Goal: Task Accomplishment & Management: Use online tool/utility

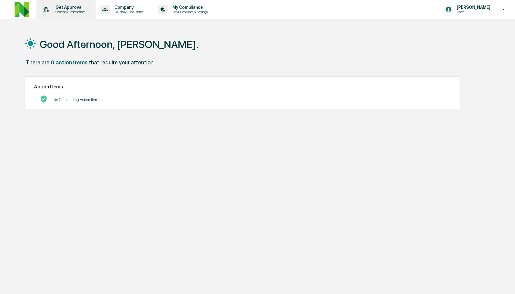
click at [77, 2] on div "Get Approval Content & Transactions" at bounding box center [65, 9] width 53 height 19
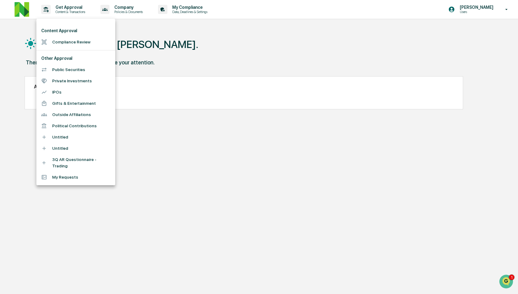
click at [88, 40] on li "Compliance Review" at bounding box center [75, 41] width 79 height 11
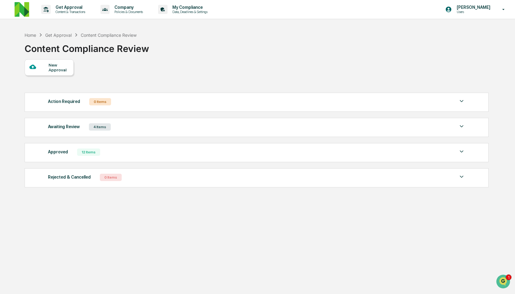
click at [153, 134] on div "Awaiting Review 4 Items File Name Review Id Created Date Requested By Complianc…" at bounding box center [257, 127] width 464 height 19
click at [167, 122] on div "Awaiting Review 4 Items File Name Review Id Created Date Requested By Complianc…" at bounding box center [257, 127] width 464 height 19
click at [165, 128] on div "Awaiting Review 4 Items" at bounding box center [256, 127] width 417 height 8
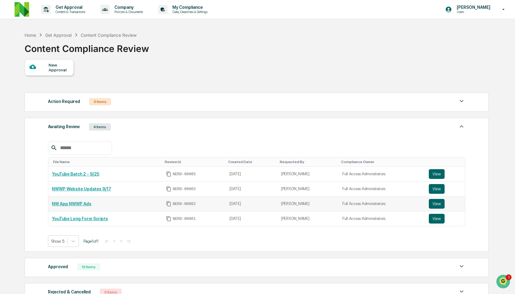
click at [427, 205] on td "View" at bounding box center [445, 203] width 40 height 15
click at [432, 206] on button "View" at bounding box center [437, 204] width 16 height 10
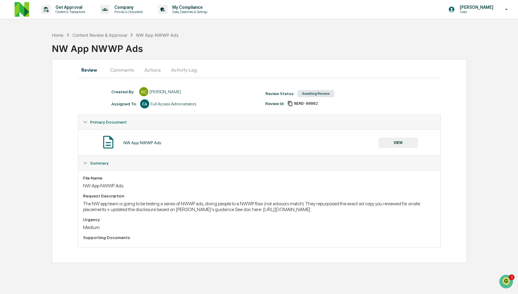
click at [128, 70] on button "Comments" at bounding box center [122, 69] width 34 height 15
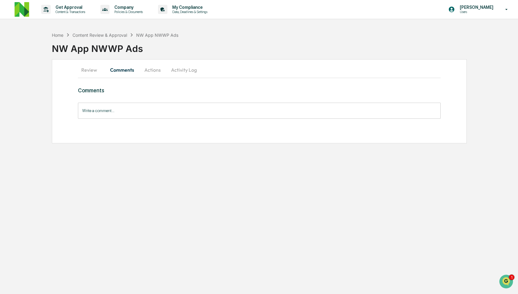
click at [83, 63] on button "Review" at bounding box center [91, 69] width 27 height 15
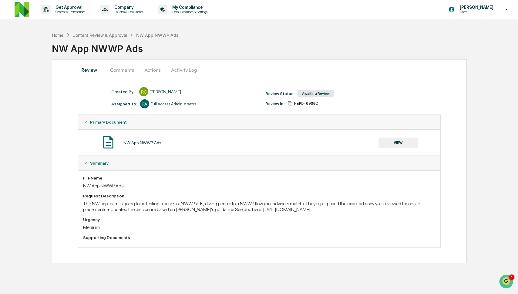
click at [92, 37] on div "Content Review & Approval" at bounding box center [99, 34] width 55 height 5
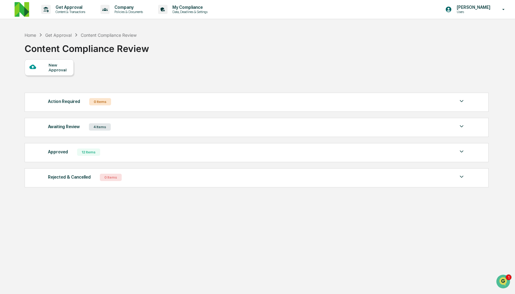
click at [115, 155] on div "Approved 12 Items" at bounding box center [256, 152] width 417 height 8
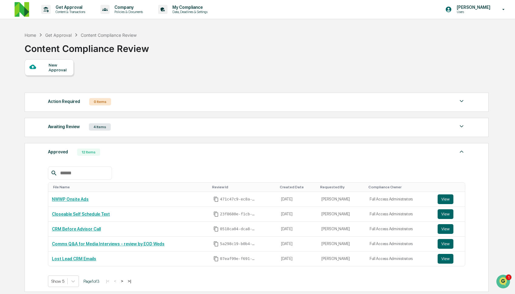
click at [133, 128] on div "Awaiting Review 4 Items" at bounding box center [256, 127] width 417 height 8
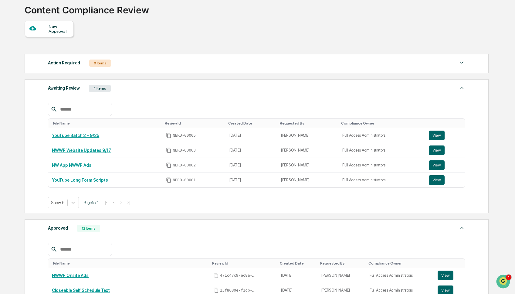
scroll to position [44, 0]
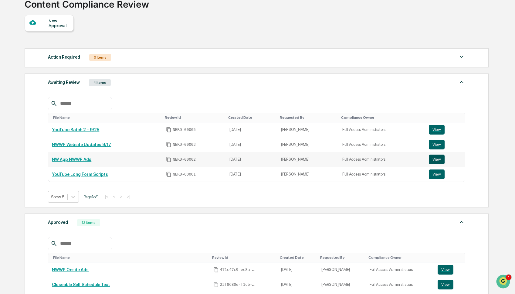
click at [436, 163] on button "View" at bounding box center [437, 159] width 16 height 10
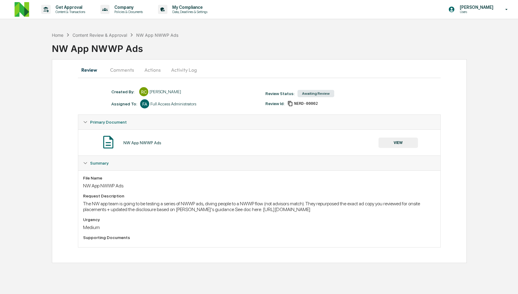
click at [125, 69] on button "Comments" at bounding box center [122, 69] width 34 height 15
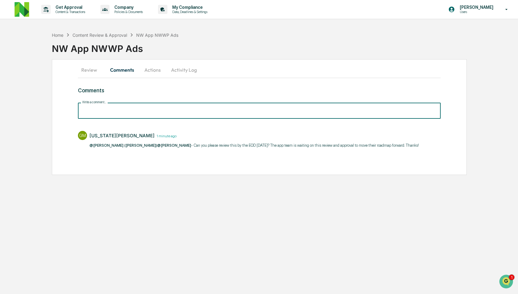
click at [132, 114] on input "Write a comment..." at bounding box center [259, 111] width 363 height 16
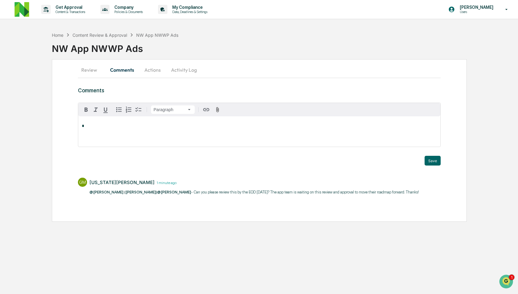
click at [218, 240] on div "Get Approval Content & Transactions Company Policies & Documents My Compliance …" at bounding box center [259, 147] width 518 height 294
click at [68, 12] on p "Content & Transactions" at bounding box center [70, 12] width 38 height 4
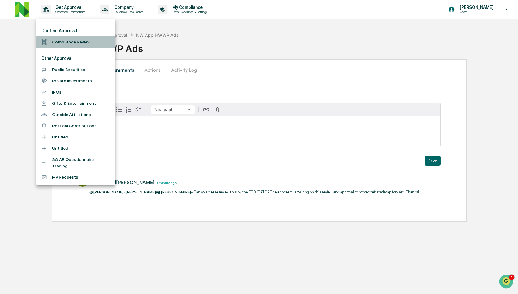
click at [71, 41] on li "Compliance Review" at bounding box center [75, 41] width 79 height 11
